Goal: Task Accomplishment & Management: Manage account settings

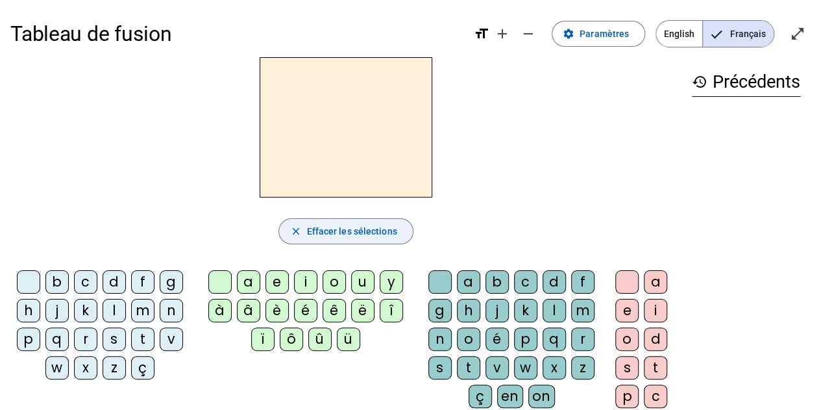
click at [365, 242] on span "button" at bounding box center [345, 231] width 133 height 31
click at [60, 285] on div "b" at bounding box center [56, 281] width 23 height 23
click at [291, 234] on mat-icon "close" at bounding box center [296, 231] width 12 height 12
click at [563, 42] on span at bounding box center [599, 33] width 92 height 31
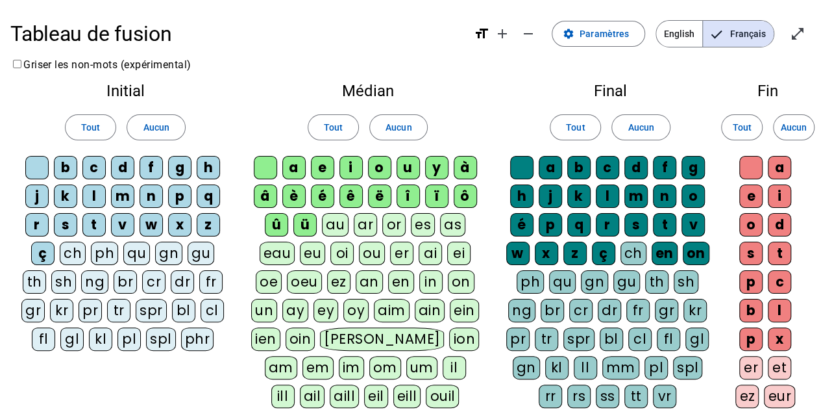
click at [67, 167] on div "b" at bounding box center [65, 167] width 23 height 23
click at [151, 131] on span "Aucun" at bounding box center [156, 127] width 26 height 16
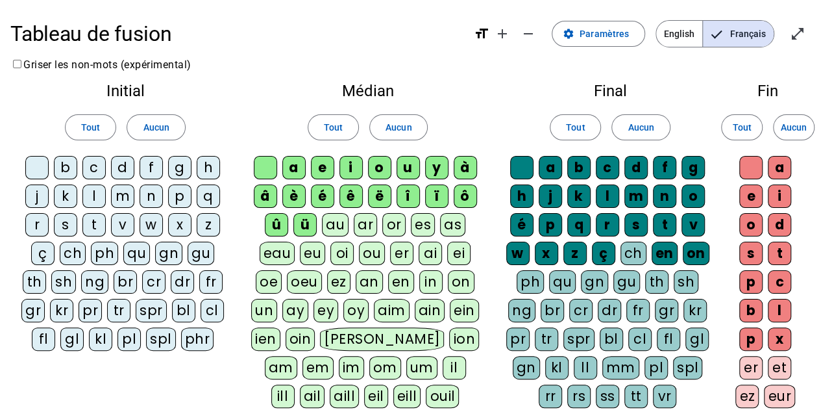
click at [74, 171] on div "b" at bounding box center [65, 167] width 23 height 23
click at [123, 170] on div "d" at bounding box center [122, 167] width 23 height 23
click at [43, 202] on div "j" at bounding box center [36, 195] width 23 height 23
click at [95, 201] on div "l" at bounding box center [93, 195] width 23 height 23
click at [127, 201] on div "m" at bounding box center [122, 195] width 23 height 23
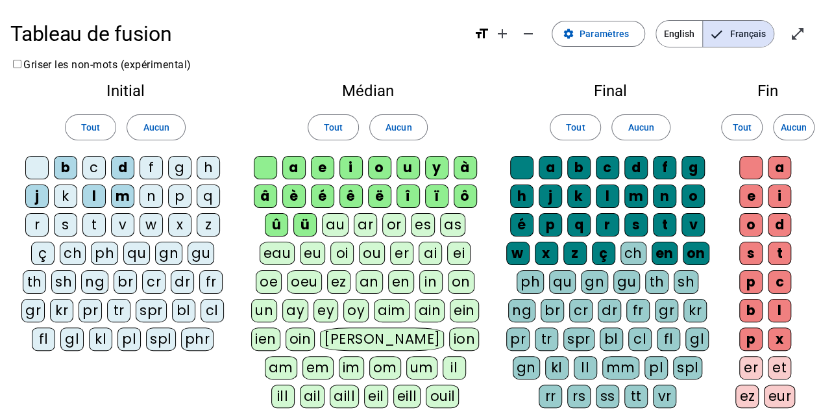
click at [151, 201] on div "n" at bounding box center [151, 195] width 23 height 23
click at [181, 201] on div "p" at bounding box center [179, 195] width 23 height 23
click at [73, 226] on div "s" at bounding box center [65, 224] width 23 height 23
click at [97, 229] on div "t" at bounding box center [93, 224] width 23 height 23
click at [130, 227] on div "v" at bounding box center [122, 224] width 23 height 23
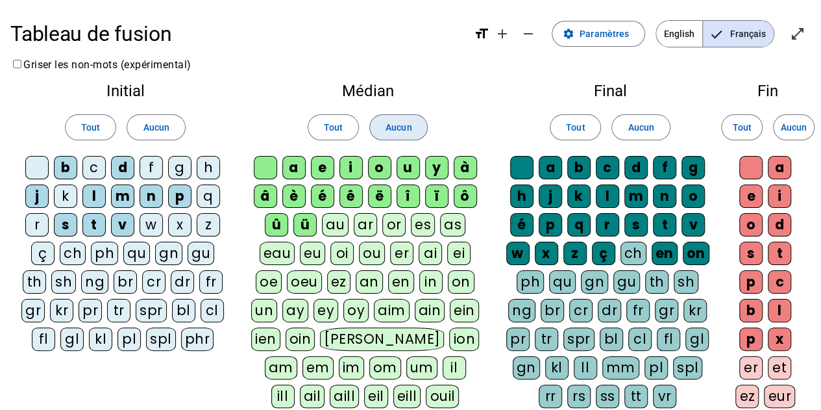
click at [394, 132] on span "Aucun" at bounding box center [399, 127] width 26 height 16
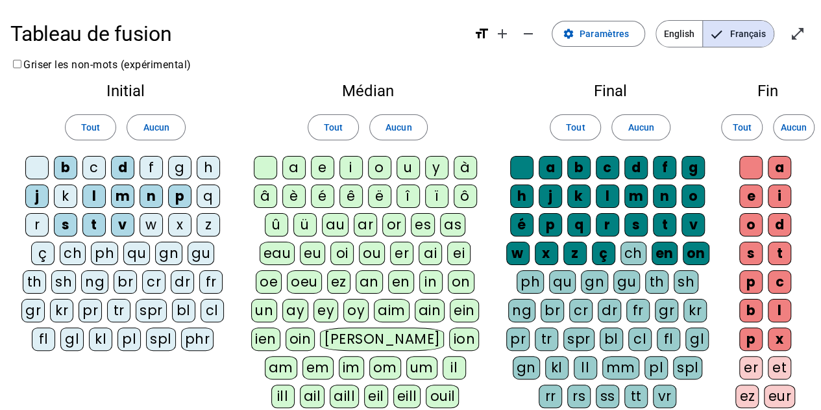
click at [303, 175] on div "a" at bounding box center [293, 167] width 23 height 23
click at [321, 175] on div "e" at bounding box center [322, 167] width 23 height 23
click at [408, 175] on div "u" at bounding box center [408, 167] width 23 height 23
click at [626, 136] on span at bounding box center [640, 127] width 57 height 31
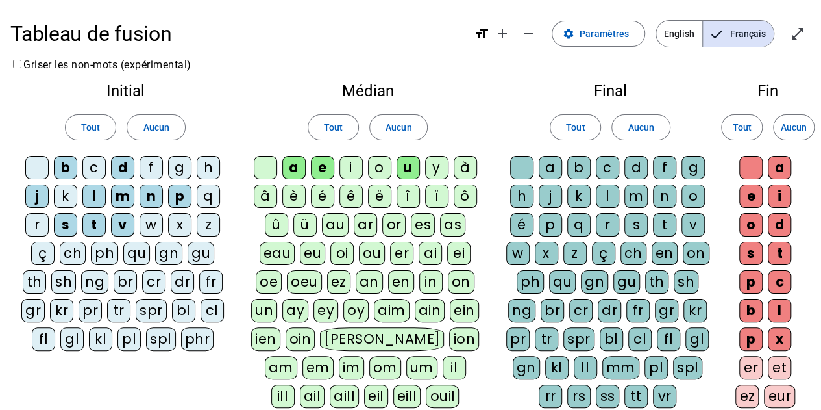
click at [608, 172] on div "c" at bounding box center [607, 167] width 23 height 23
click at [781, 130] on span "Aucun" at bounding box center [794, 127] width 26 height 16
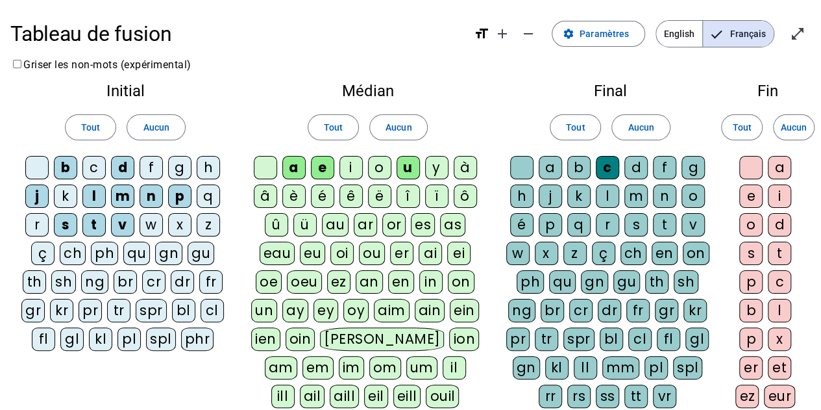
click at [745, 225] on div "o" at bounding box center [751, 224] width 23 height 23
click at [764, 93] on h2 "Fin" at bounding box center [768, 91] width 65 height 16
click at [764, 94] on h2 "Fin" at bounding box center [768, 91] width 65 height 16
click at [606, 40] on span "Paramètres" at bounding box center [604, 34] width 49 height 16
click at [570, 34] on mat-icon "settings" at bounding box center [569, 34] width 12 height 12
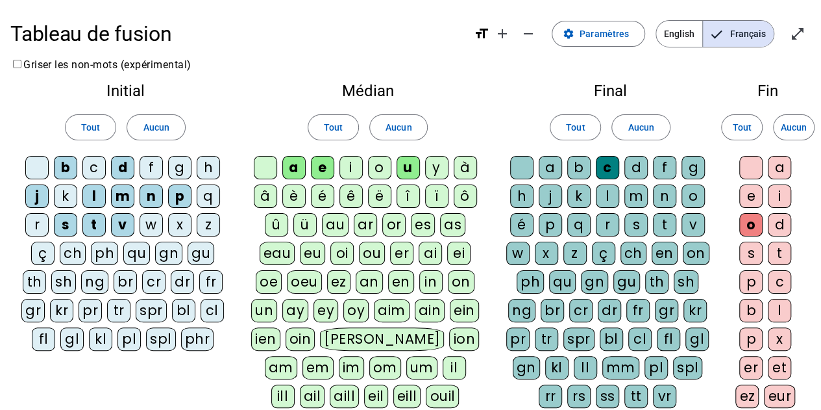
click at [719, 38] on mat-pseudo-checkbox "Language selection" at bounding box center [717, 35] width 12 height 12
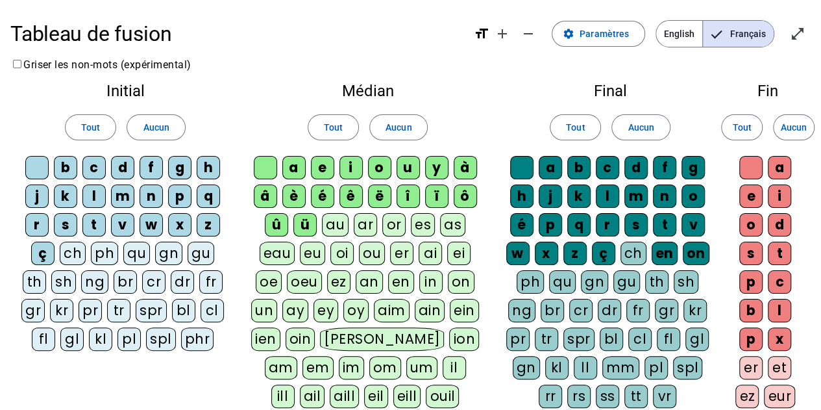
click at [481, 37] on mat-icon "format_size" at bounding box center [482, 34] width 16 height 16
click at [488, 34] on mat-icon "format_size" at bounding box center [482, 34] width 16 height 16
click at [149, 127] on span "Aucun" at bounding box center [156, 127] width 26 height 16
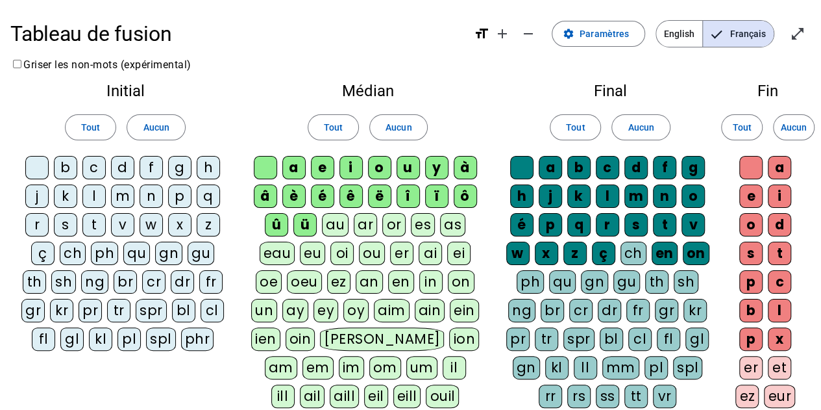
click at [64, 171] on div "b" at bounding box center [65, 167] width 23 height 23
click at [121, 164] on div "d" at bounding box center [122, 167] width 23 height 23
click at [40, 197] on div "j" at bounding box center [36, 195] width 23 height 23
click at [90, 195] on div "l" at bounding box center [93, 195] width 23 height 23
click at [127, 197] on div "m" at bounding box center [122, 195] width 23 height 23
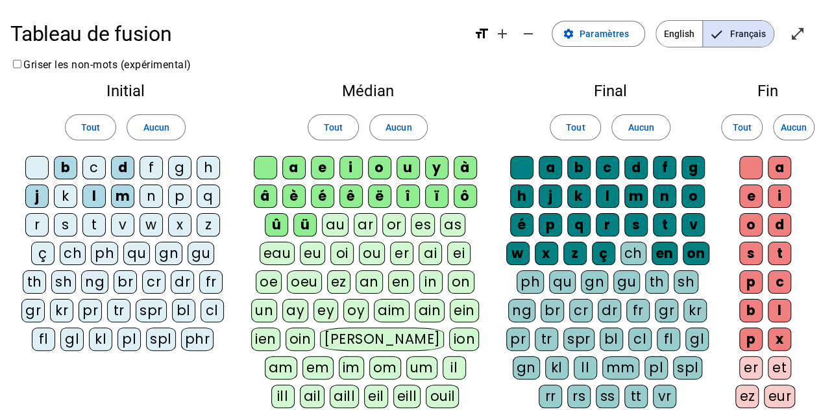
click at [149, 196] on div "n" at bounding box center [151, 195] width 23 height 23
click at [190, 195] on div "p" at bounding box center [179, 195] width 23 height 23
click at [56, 231] on div "s" at bounding box center [65, 224] width 23 height 23
click at [97, 225] on div "t" at bounding box center [93, 224] width 23 height 23
click at [126, 225] on div "v" at bounding box center [122, 224] width 23 height 23
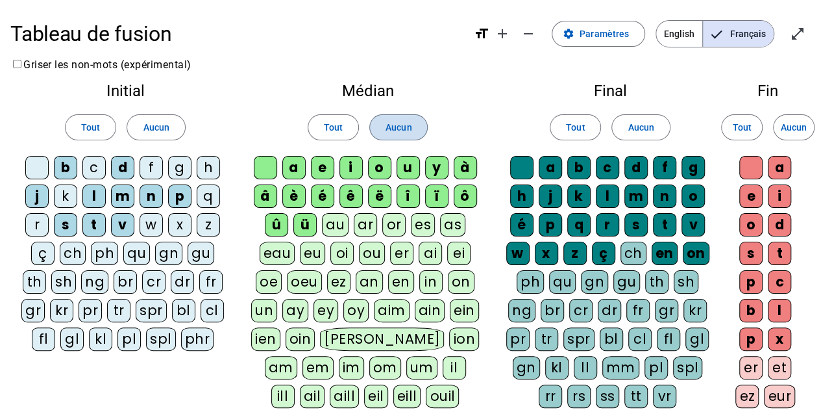
click at [386, 133] on span "Aucun" at bounding box center [399, 127] width 26 height 16
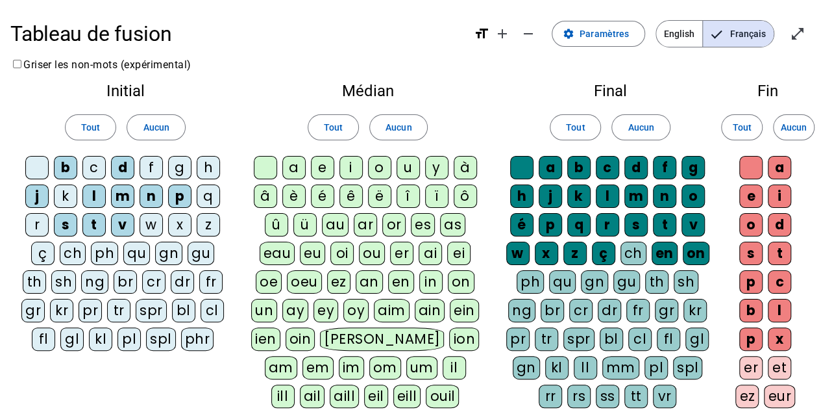
click at [302, 166] on div "a" at bounding box center [293, 167] width 23 height 23
click at [329, 167] on div "e" at bounding box center [322, 167] width 23 height 23
click at [406, 168] on div "u" at bounding box center [408, 167] width 23 height 23
click at [647, 124] on span "Aucun" at bounding box center [641, 127] width 26 height 16
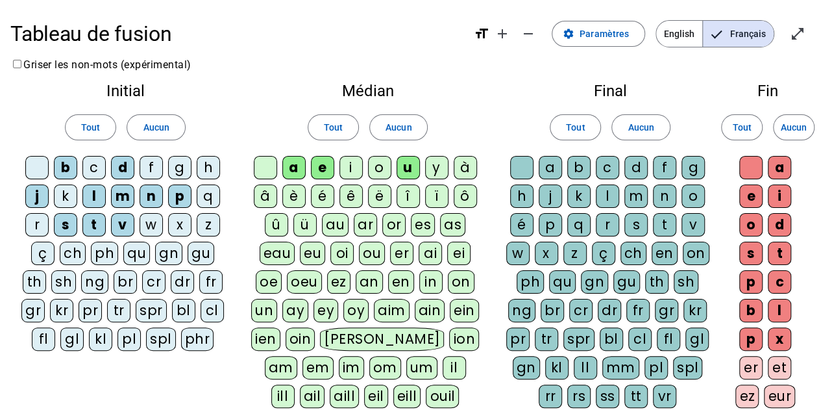
click at [607, 166] on div "c" at bounding box center [607, 167] width 23 height 23
click at [788, 121] on span "Aucun" at bounding box center [794, 127] width 26 height 16
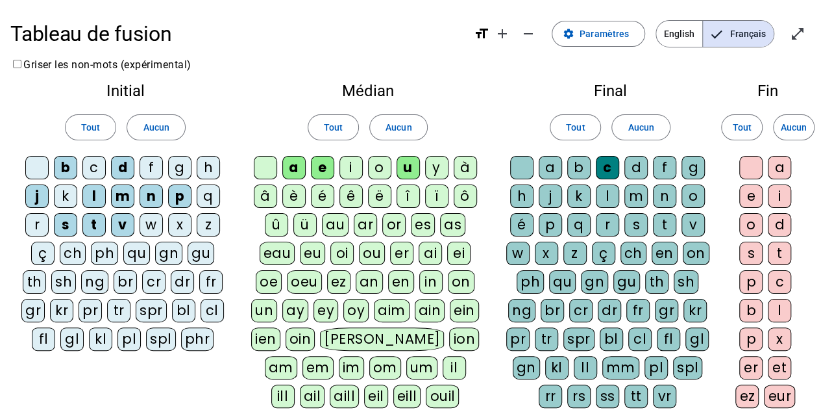
click at [751, 221] on div "o" at bounding box center [751, 224] width 23 height 23
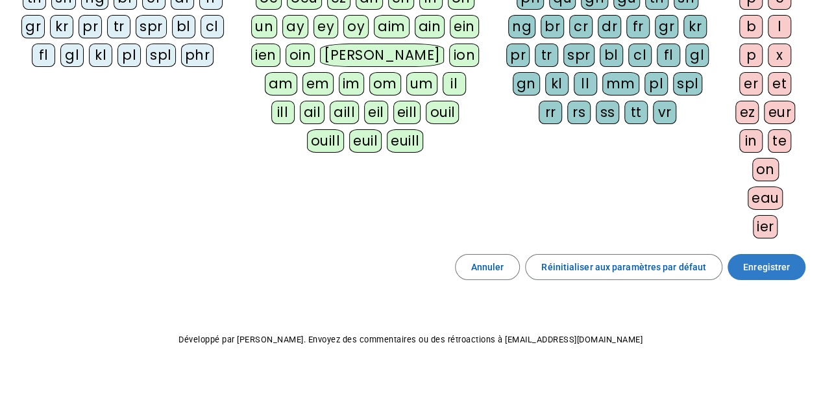
click at [773, 267] on span "Enregistrer" at bounding box center [767, 267] width 47 height 16
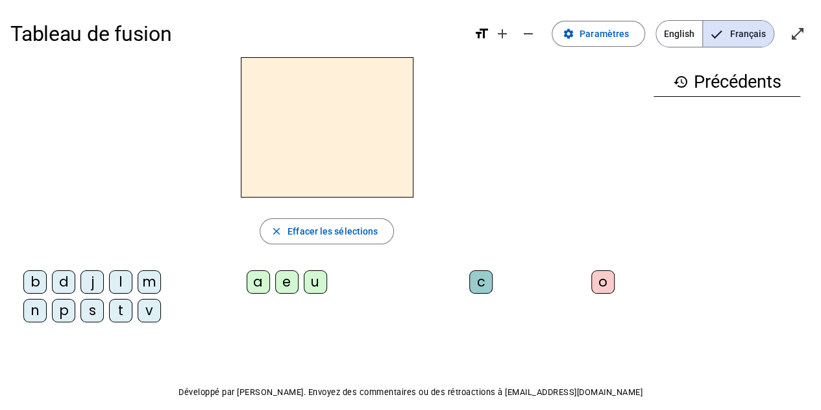
click at [96, 281] on div "j" at bounding box center [92, 281] width 23 height 23
click at [282, 281] on div "e" at bounding box center [286, 281] width 23 height 23
click at [67, 282] on div "d" at bounding box center [63, 281] width 23 height 23
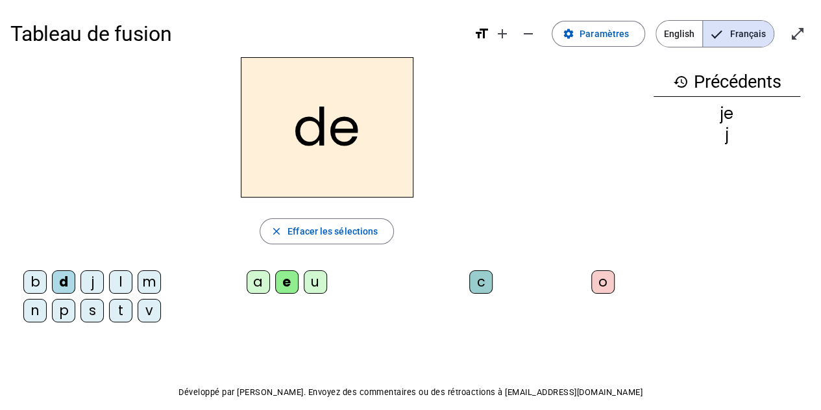
click at [153, 279] on div "m" at bounding box center [149, 281] width 23 height 23
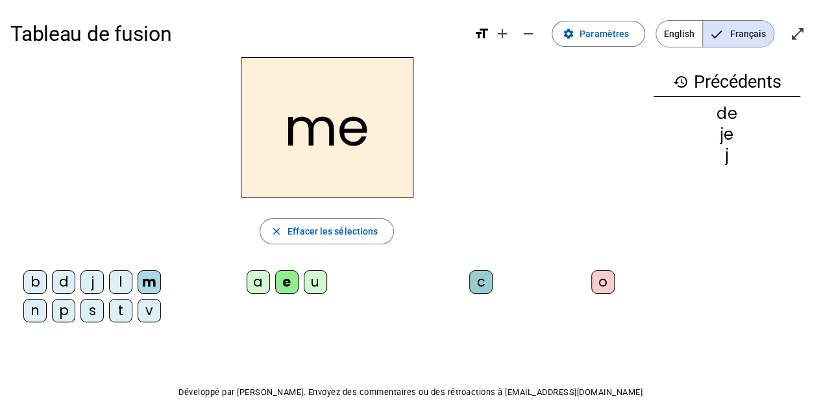
click at [34, 315] on div "n" at bounding box center [34, 310] width 23 height 23
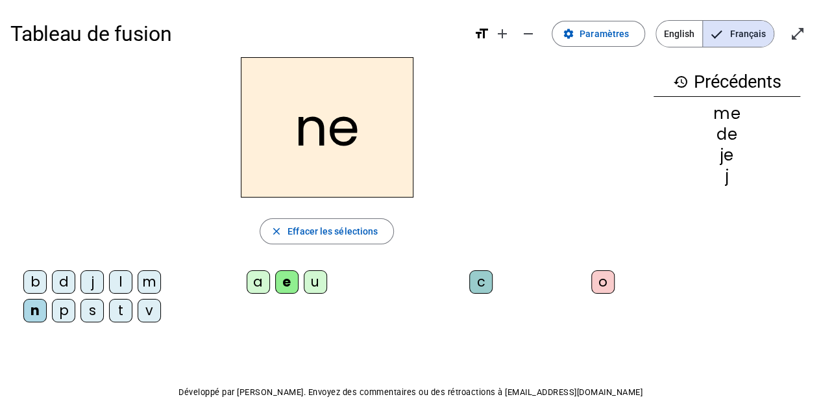
click at [127, 275] on div "l" at bounding box center [120, 281] width 23 height 23
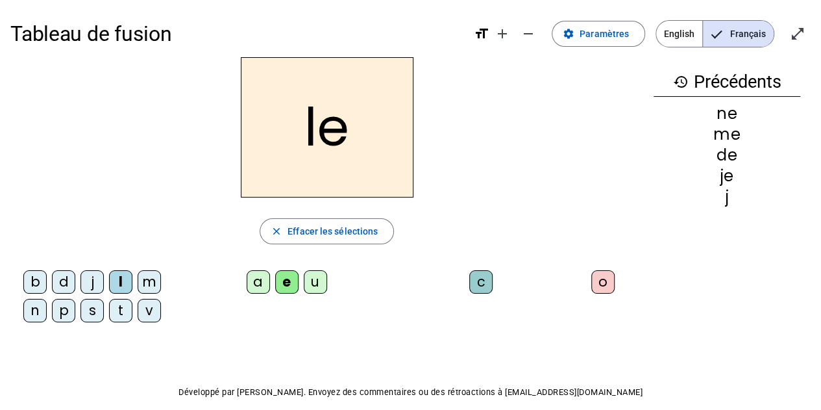
click at [316, 276] on div "u" at bounding box center [315, 281] width 23 height 23
click at [152, 310] on div "v" at bounding box center [149, 310] width 23 height 23
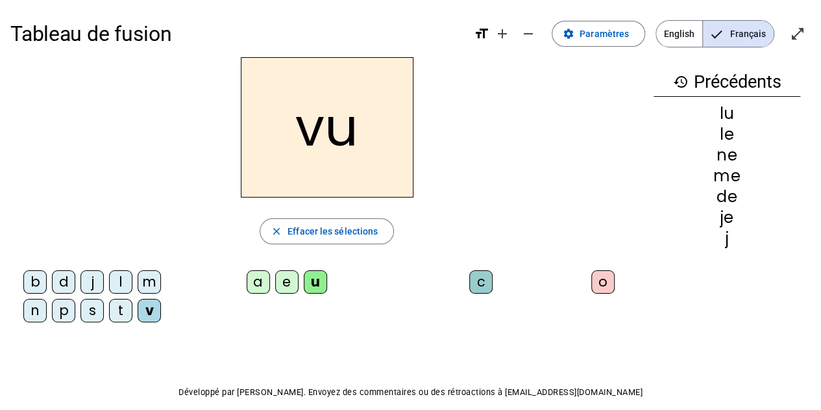
click at [42, 279] on div "b" at bounding box center [34, 281] width 23 height 23
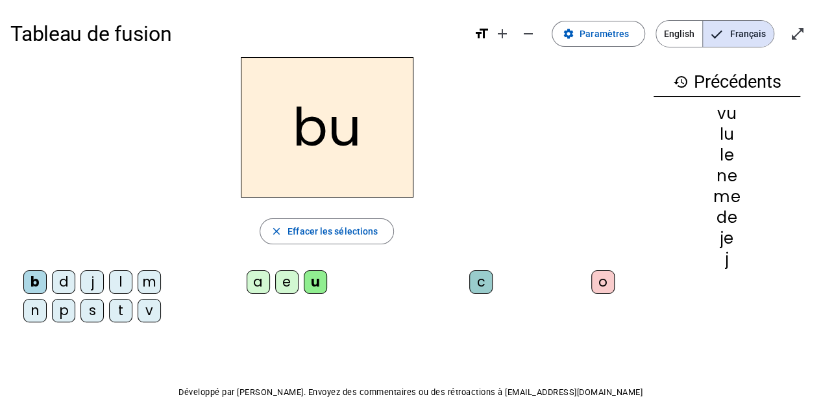
click at [65, 302] on div "p" at bounding box center [63, 310] width 23 height 23
click at [94, 310] on div "s" at bounding box center [92, 310] width 23 height 23
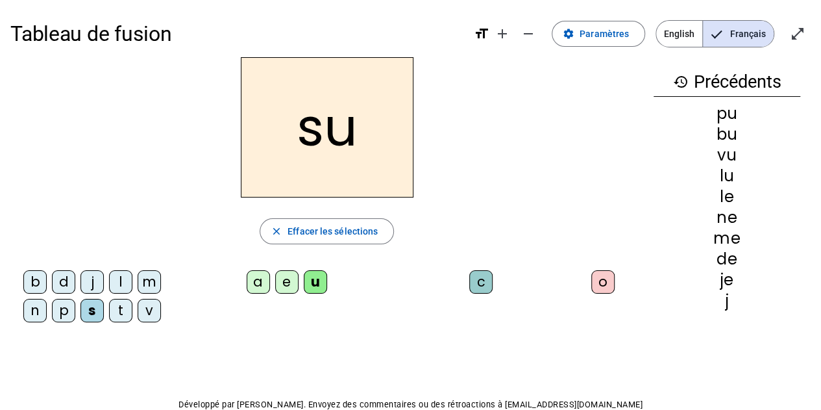
click at [262, 278] on div "a" at bounding box center [258, 281] width 23 height 23
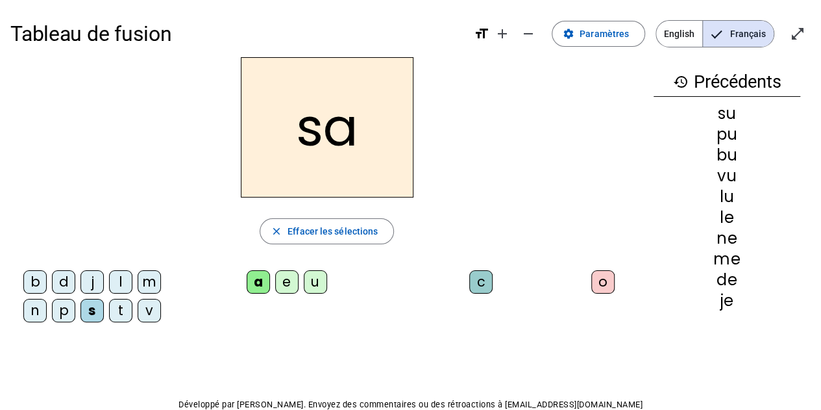
click at [118, 281] on div "l" at bounding box center [120, 281] width 23 height 23
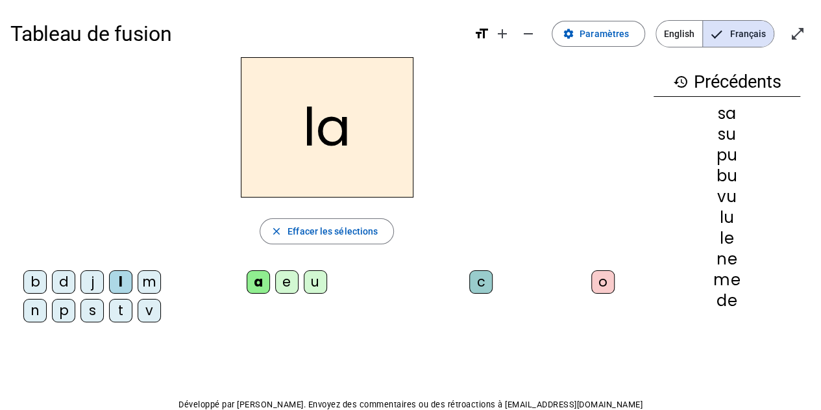
click at [487, 277] on div "c" at bounding box center [481, 281] width 23 height 23
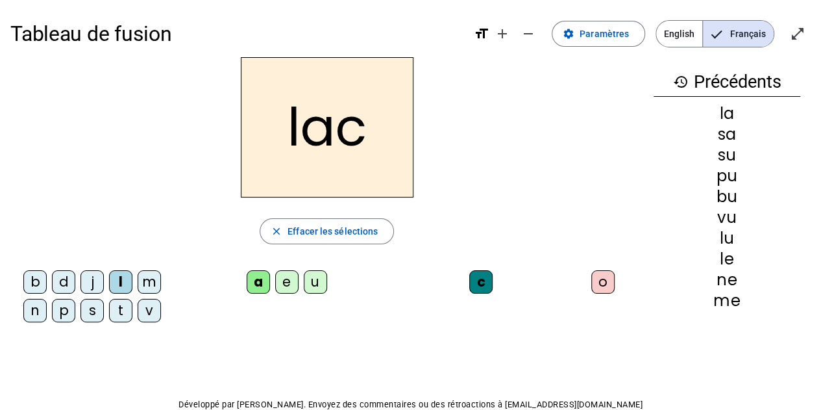
click at [91, 314] on div "s" at bounding box center [92, 310] width 23 height 23
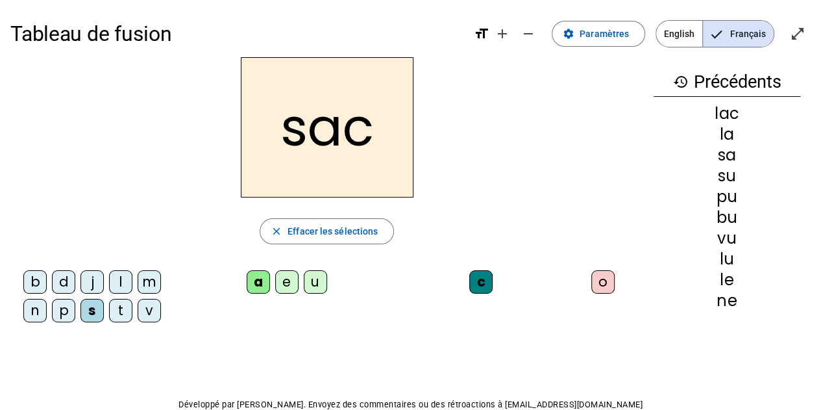
click at [122, 307] on div "t" at bounding box center [120, 310] width 23 height 23
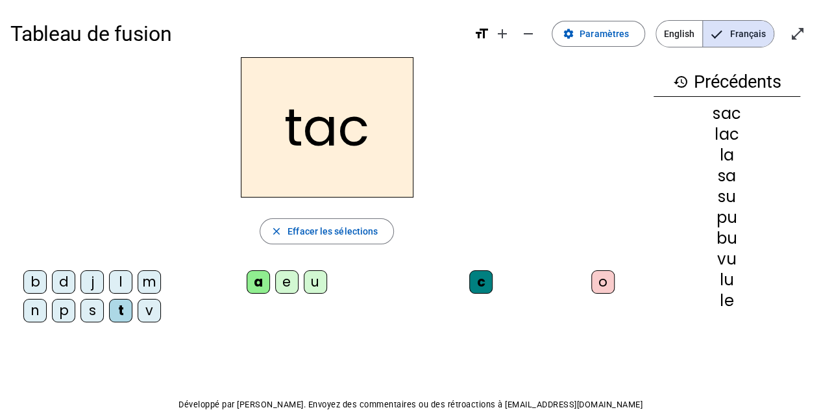
click at [600, 285] on div "o" at bounding box center [603, 281] width 23 height 23
